Goal: Task Accomplishment & Management: Use online tool/utility

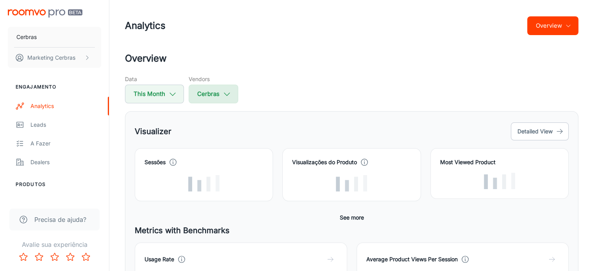
click at [212, 91] on button "Cerbras" at bounding box center [213, 94] width 50 height 19
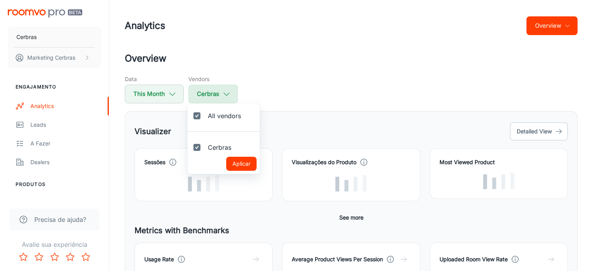
click at [212, 91] on div at bounding box center [299, 135] width 599 height 271
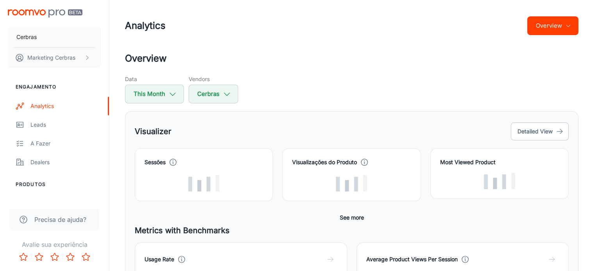
click at [161, 93] on button "This Month" at bounding box center [154, 94] width 59 height 19
select select "9"
select select "2025"
select select "9"
select select "2025"
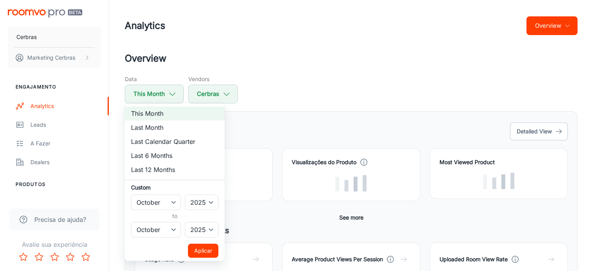
click at [167, 93] on div at bounding box center [299, 135] width 599 height 271
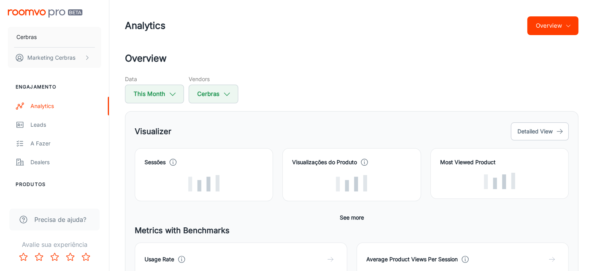
click at [285, 139] on div "Visualizações do Produto" at bounding box center [347, 170] width 148 height 62
